Goal: Use online tool/utility

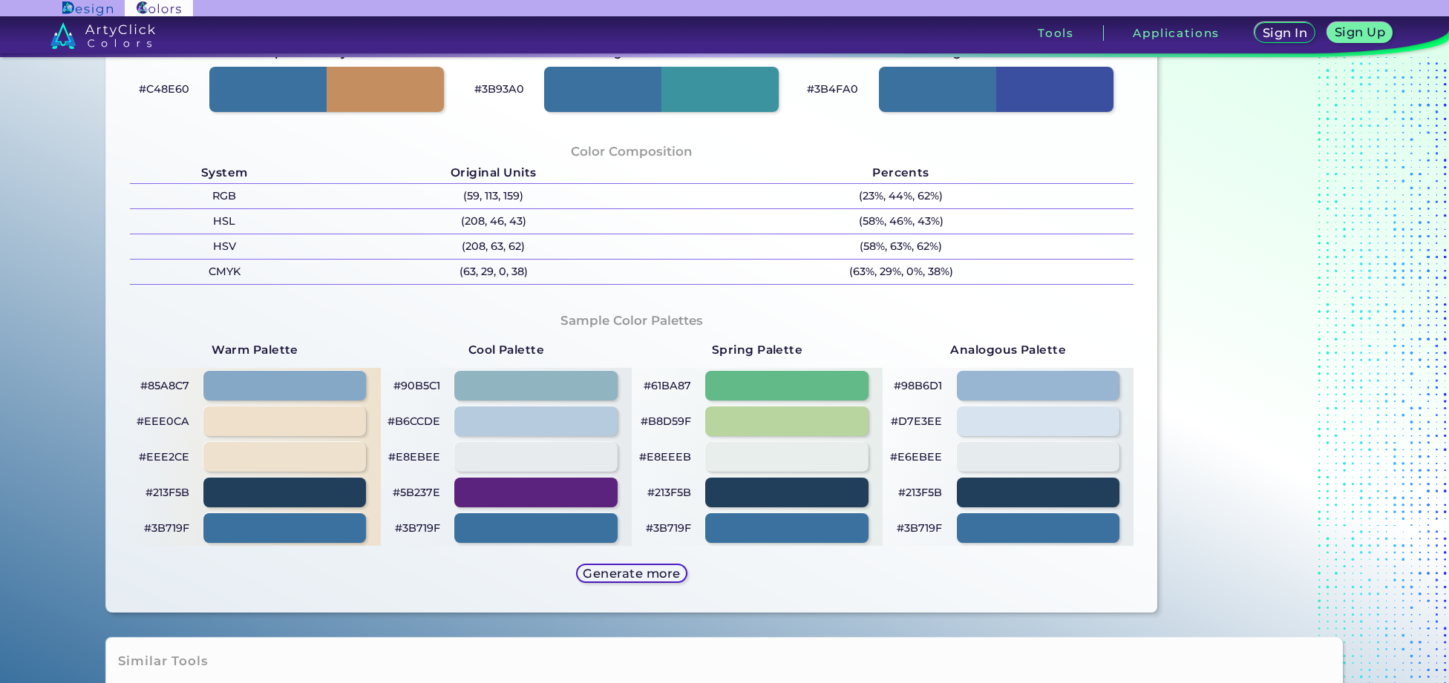
scroll to position [371, 0]
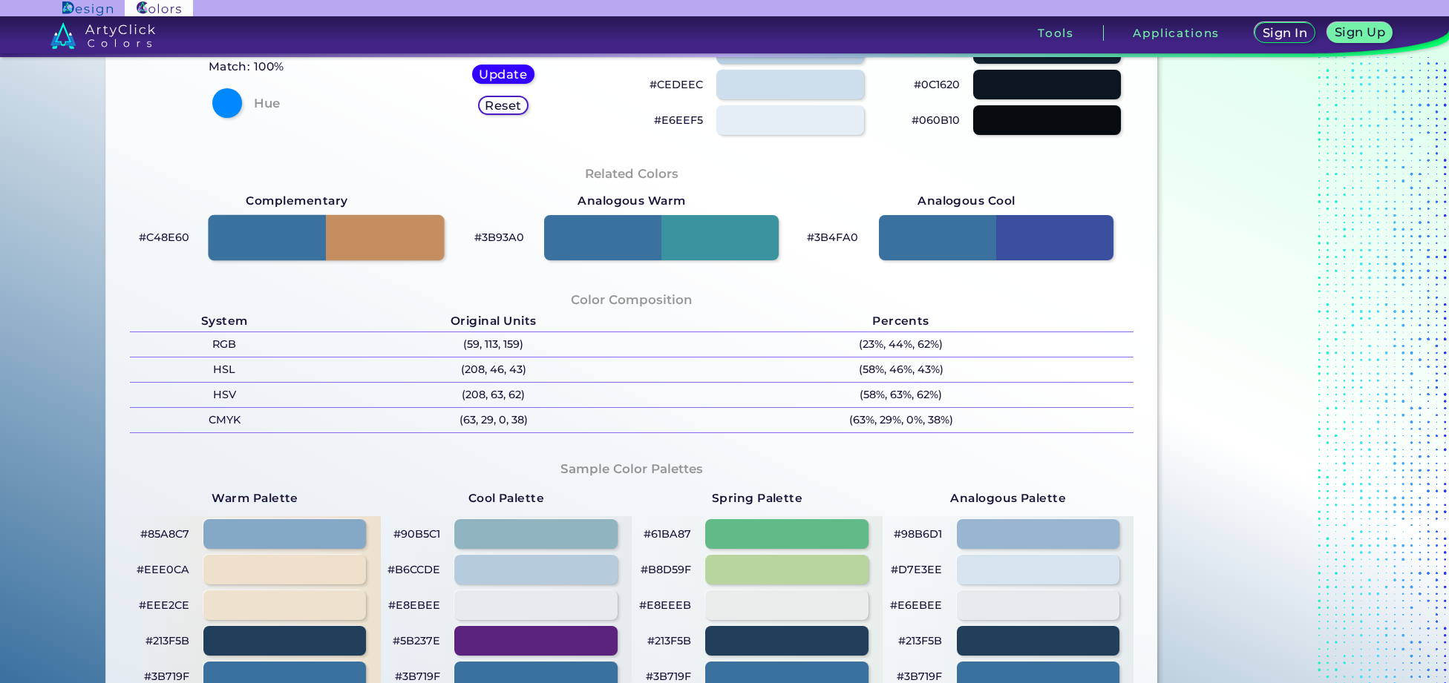
click at [369, 234] on div at bounding box center [327, 237] width 236 height 46
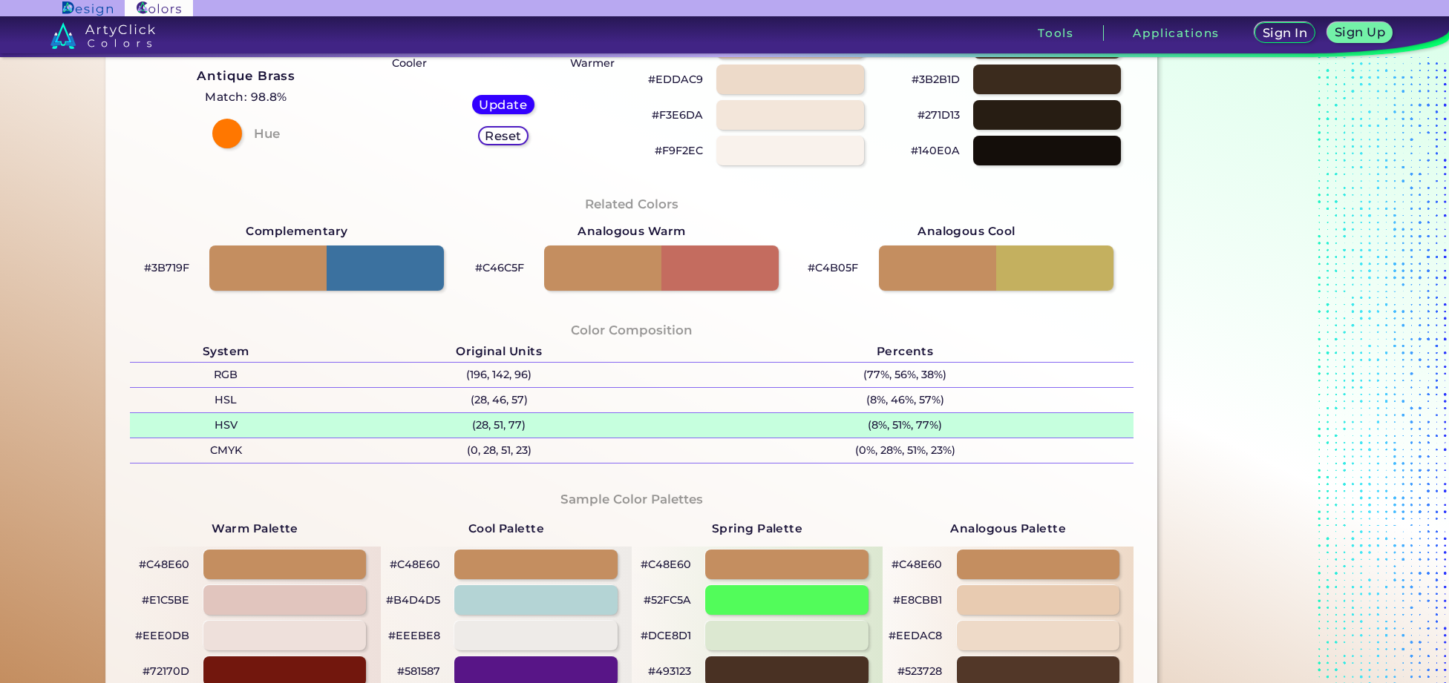
scroll to position [371, 0]
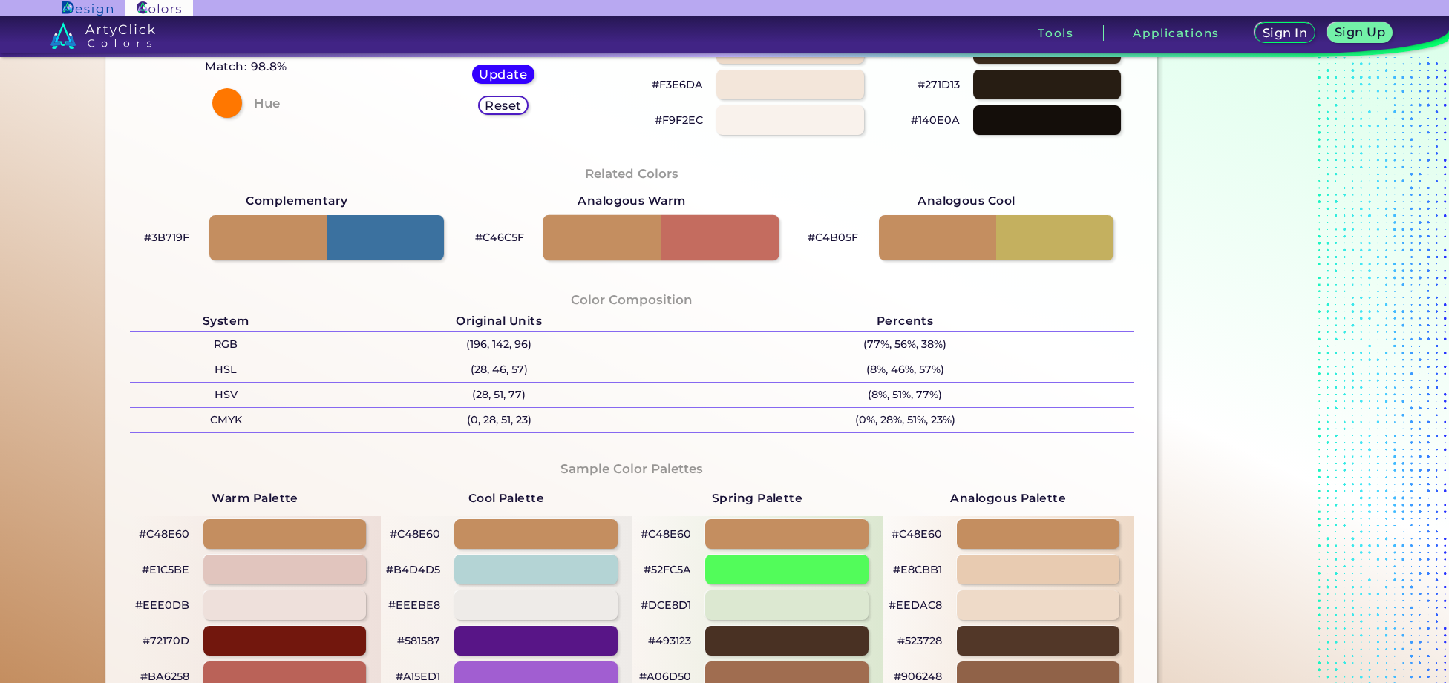
click at [732, 232] on div at bounding box center [661, 237] width 236 height 46
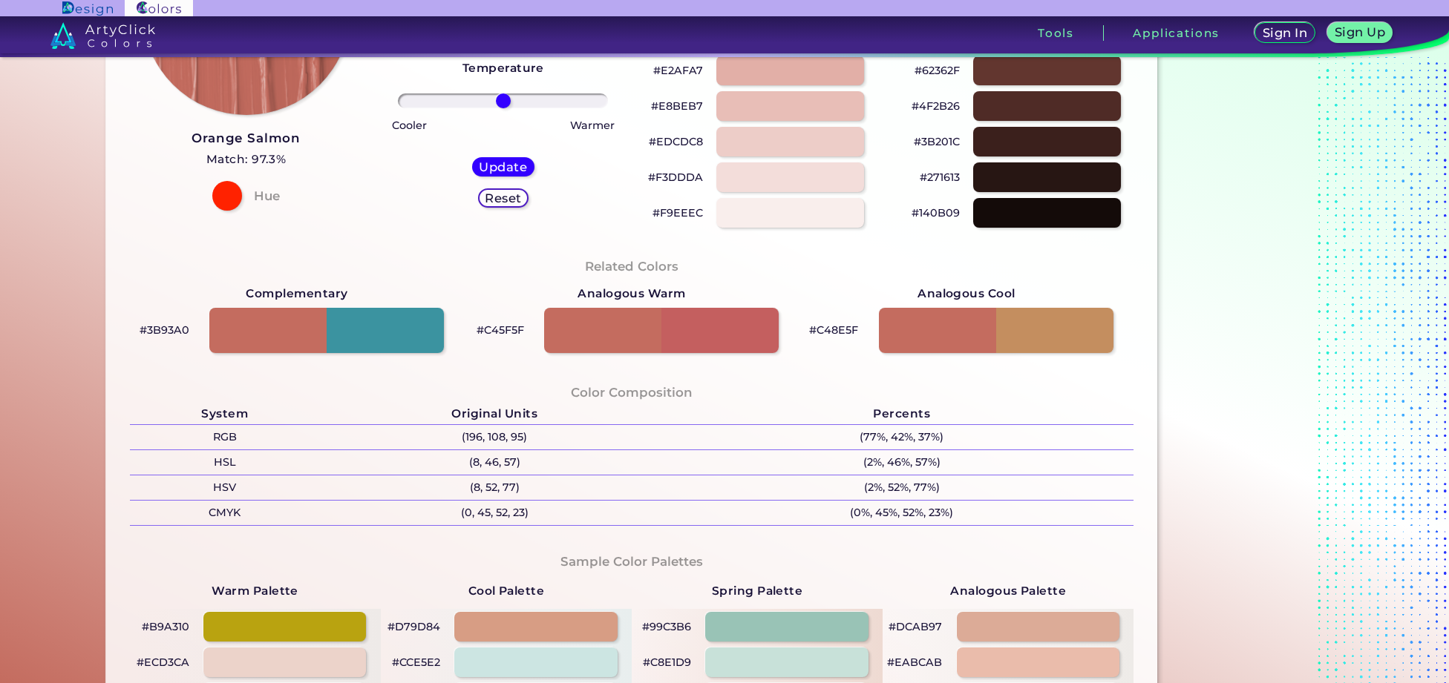
scroll to position [148, 0]
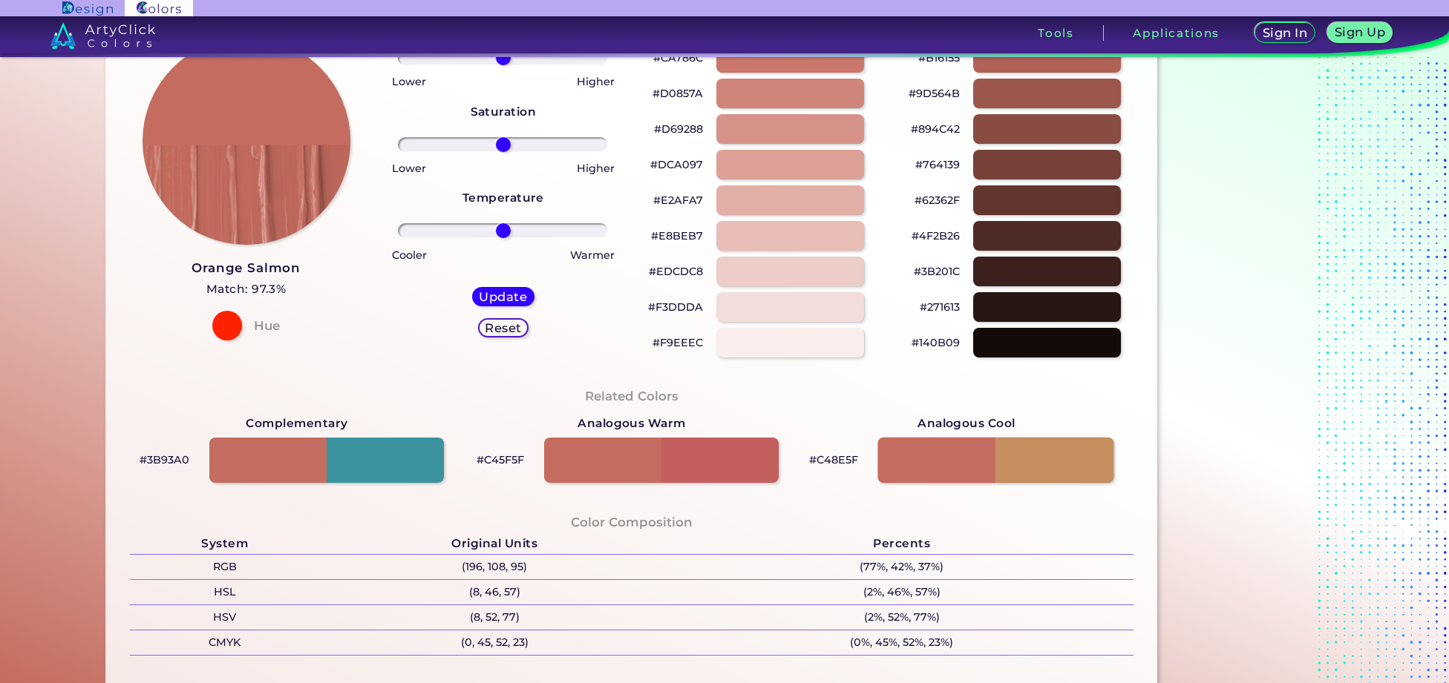
click at [1043, 458] on div at bounding box center [996, 460] width 236 height 46
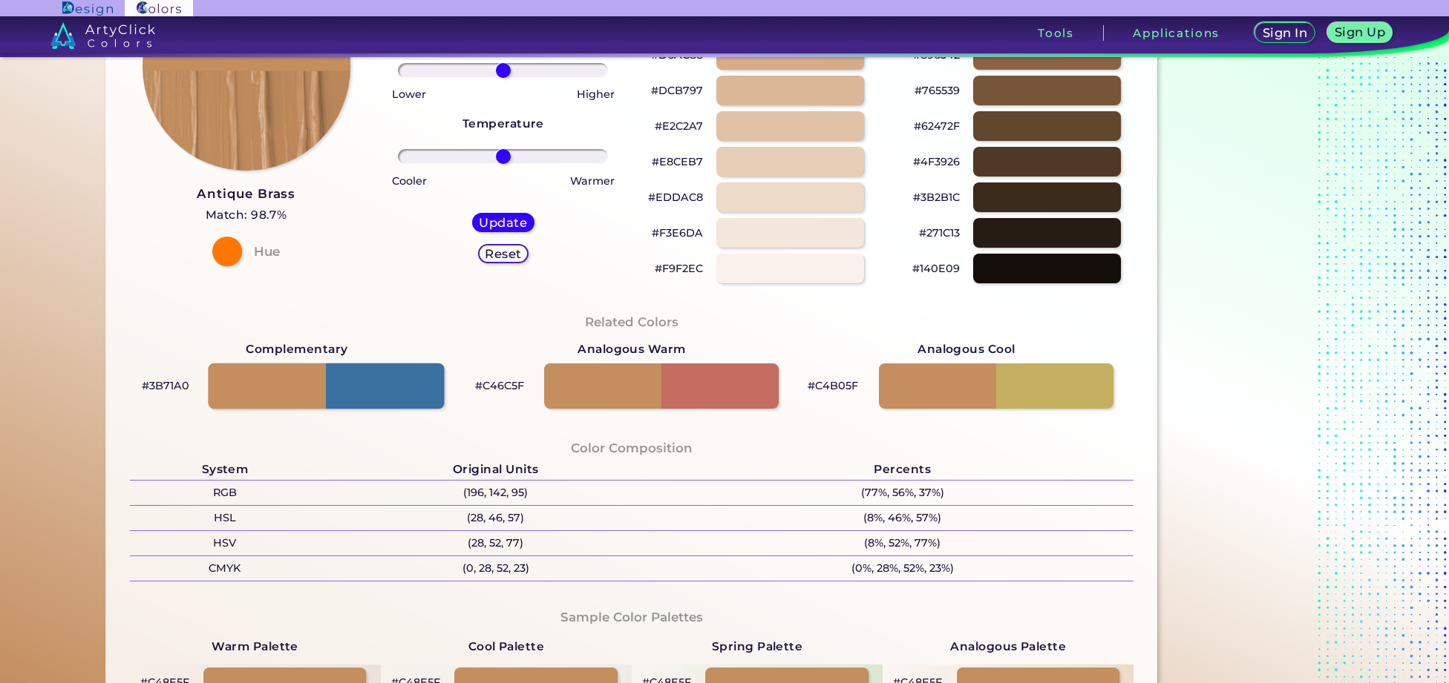
click at [387, 388] on div at bounding box center [327, 386] width 236 height 46
type input "#3b71a0"
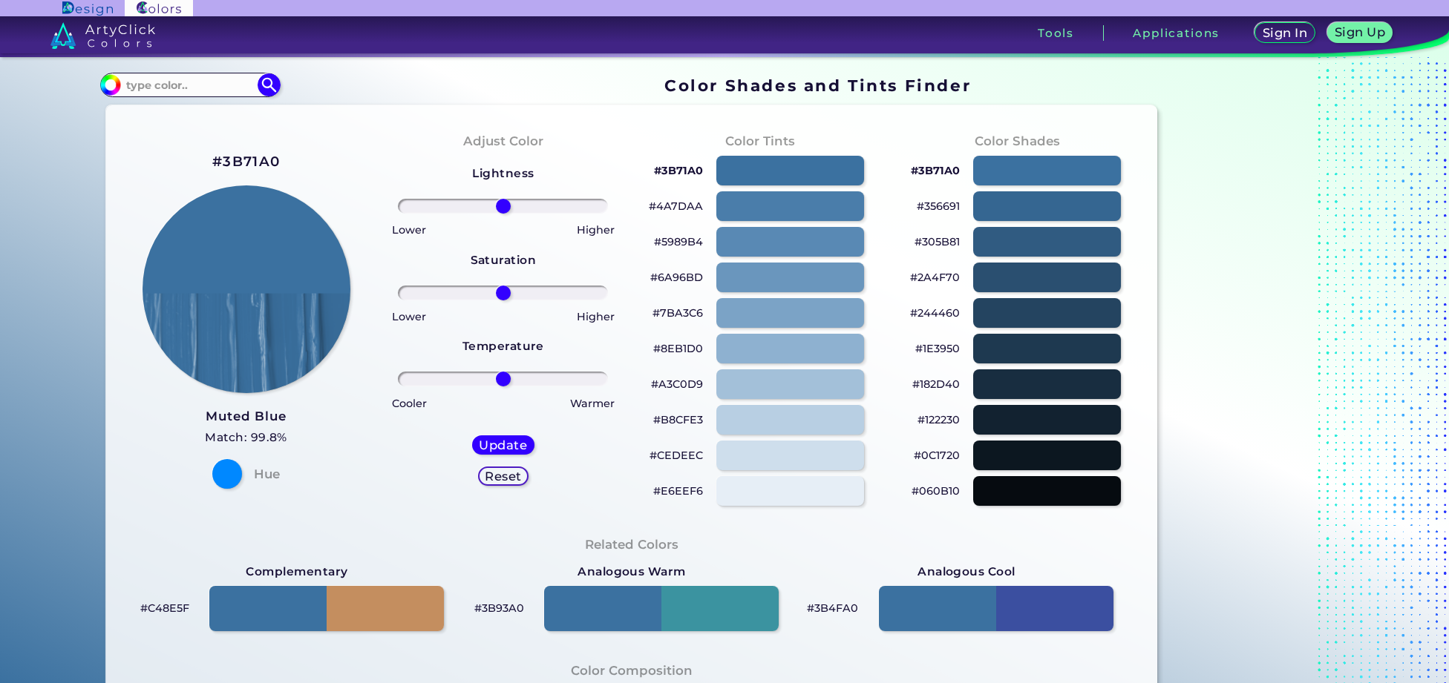
click at [673, 172] on p "#3B71A0" at bounding box center [678, 171] width 49 height 18
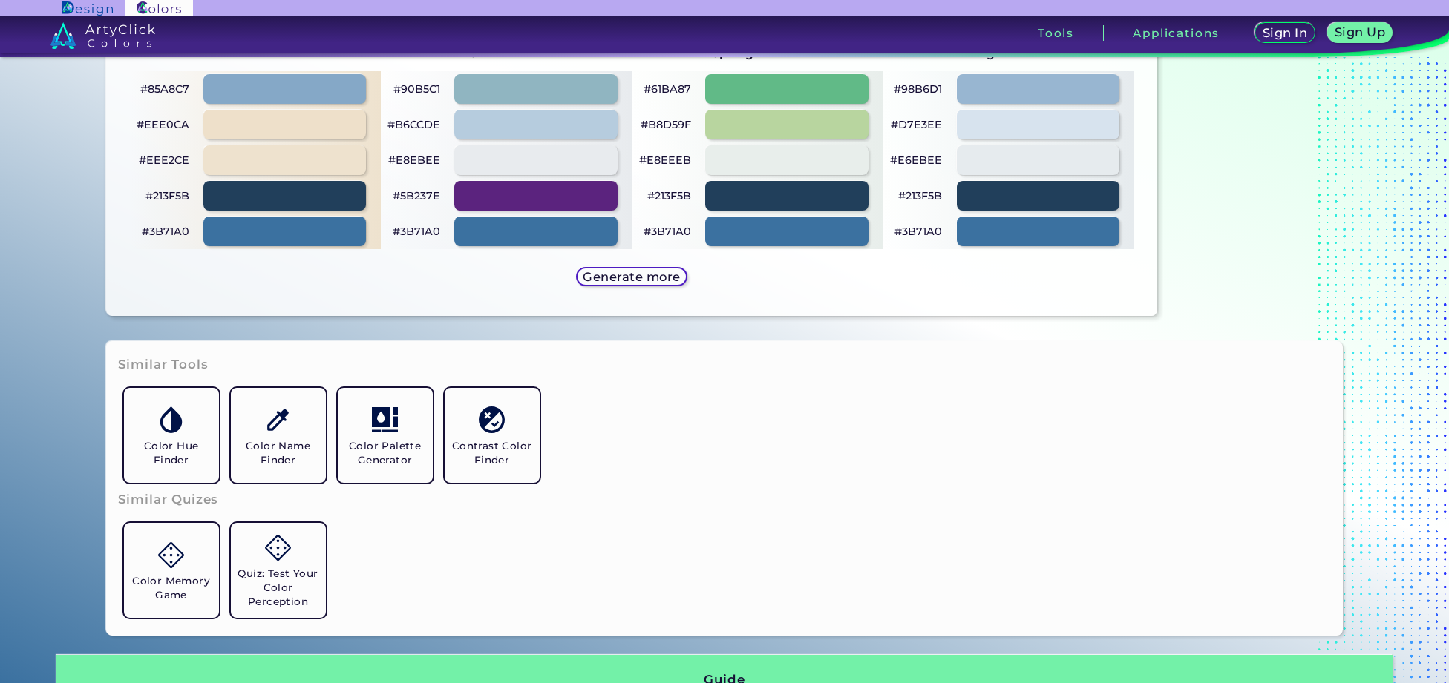
click at [649, 275] on h5 "Generate more" at bounding box center [631, 277] width 97 height 12
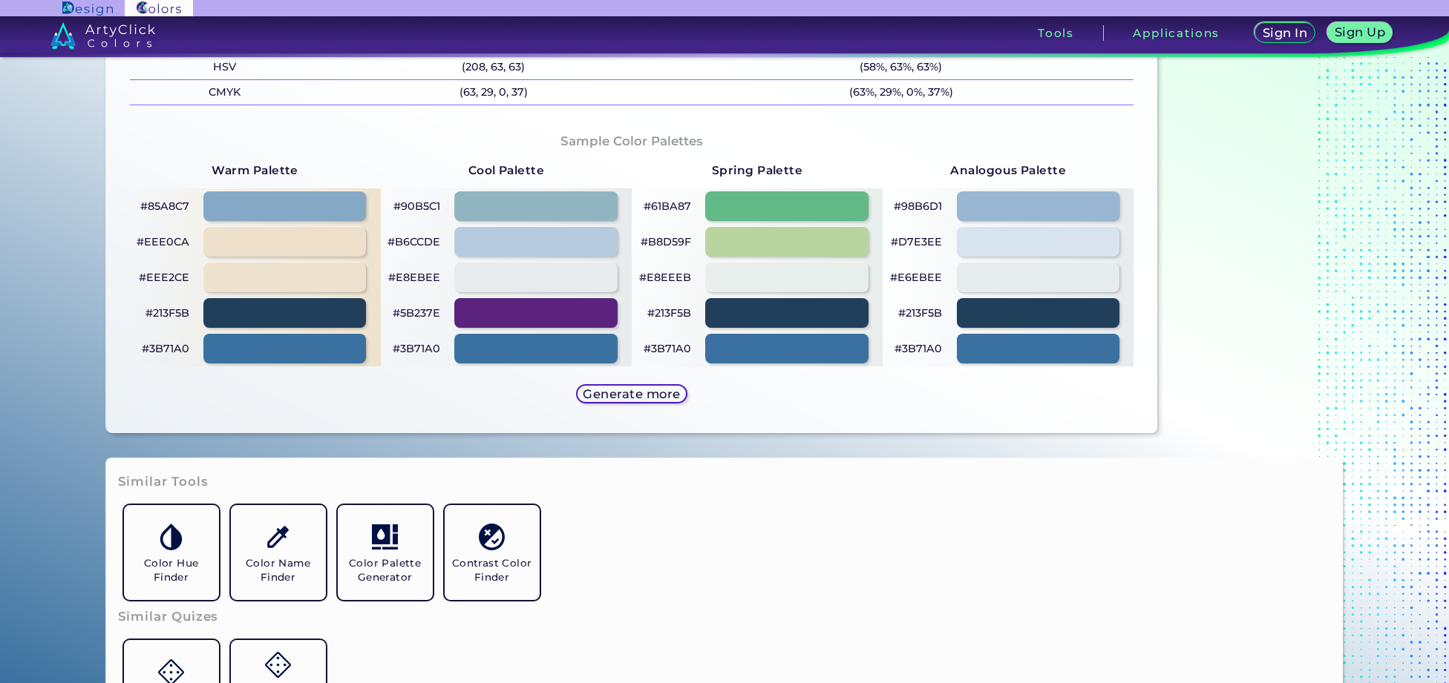
scroll to position [594, 0]
